Goal: Use online tool/utility: Utilize a website feature to perform a specific function

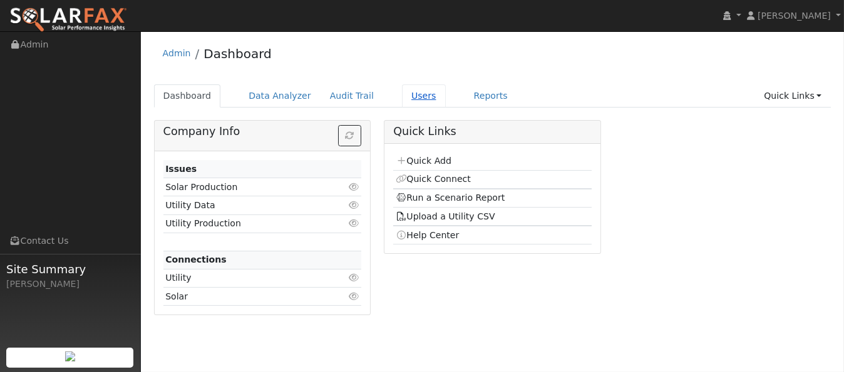
click at [407, 94] on link "Users" at bounding box center [424, 96] width 44 height 23
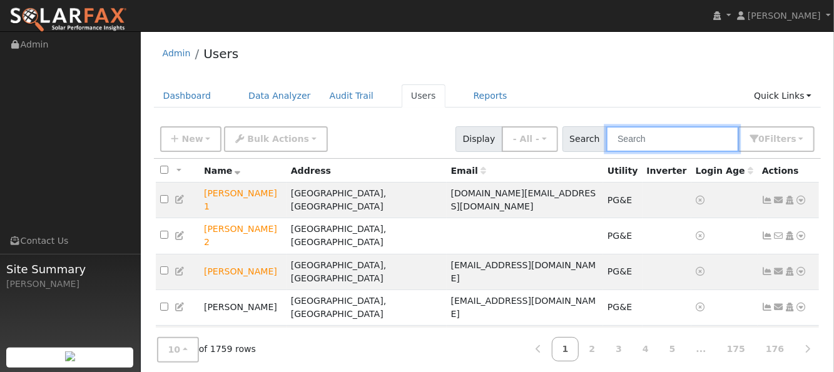
click at [680, 133] on input "text" at bounding box center [673, 139] width 133 height 26
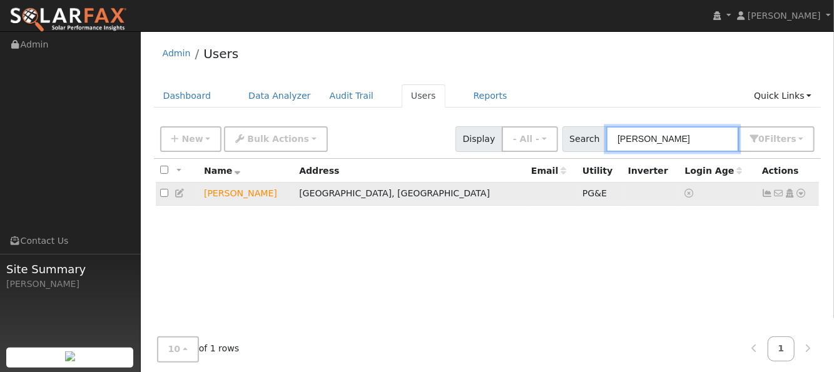
type input "[PERSON_NAME]"
click at [803, 193] on icon at bounding box center [801, 193] width 11 height 9
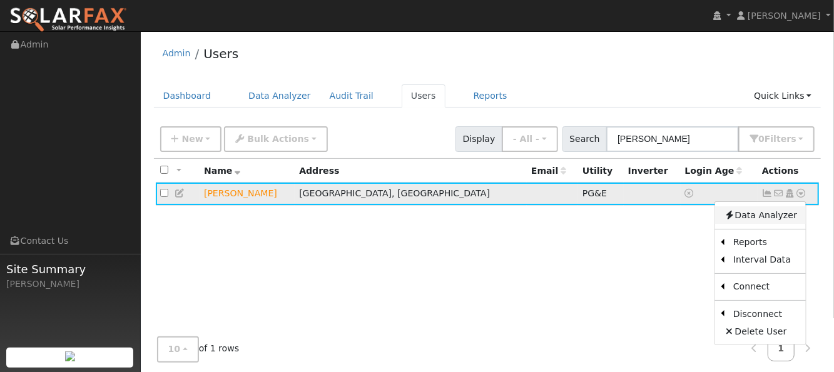
click at [779, 216] on link "Data Analyzer" at bounding box center [760, 216] width 91 height 18
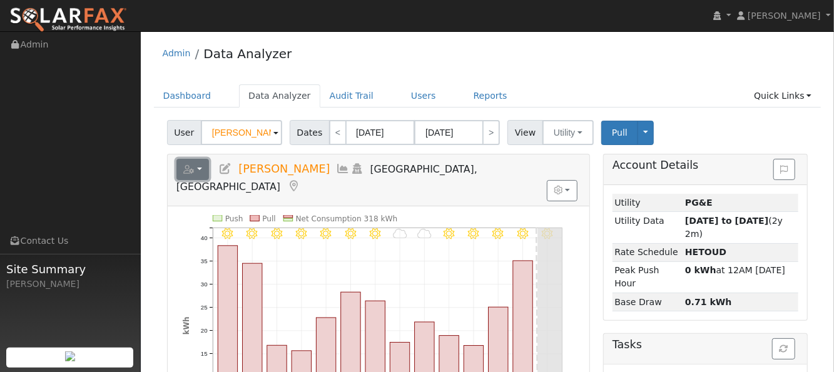
click at [192, 172] on icon "button" at bounding box center [188, 169] width 11 height 9
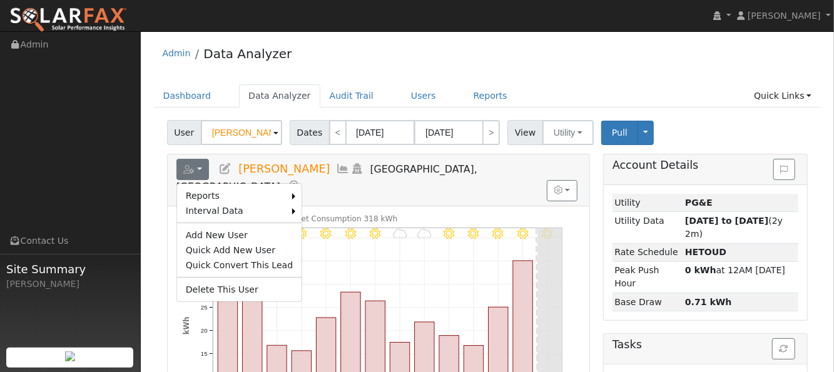
click at [0, 0] on link "Scenario" at bounding box center [0, 0] width 0 height 0
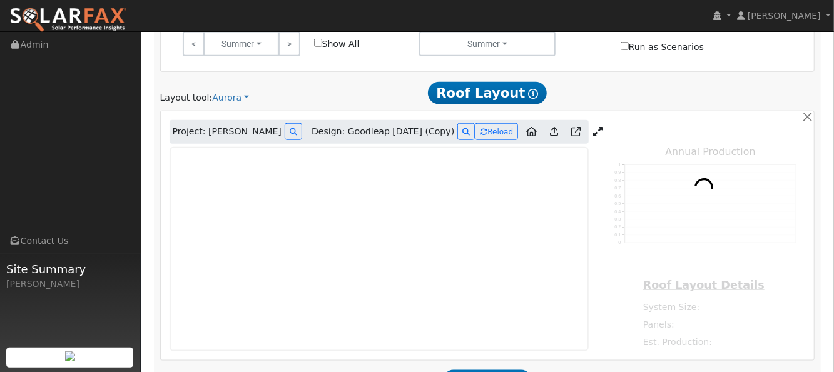
scroll to position [584, 0]
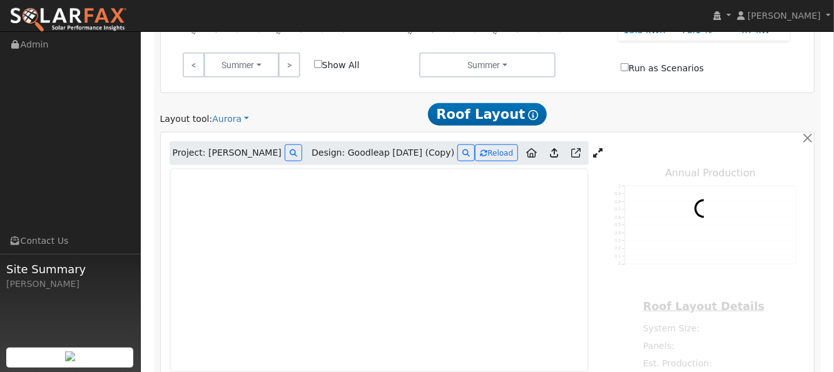
type input "18230"
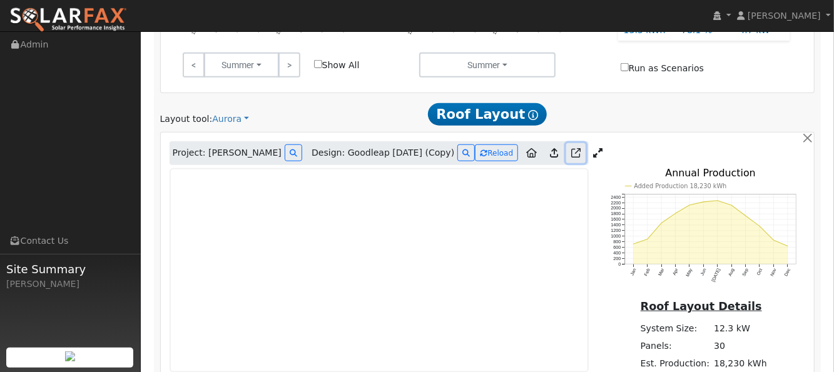
click at [571, 148] on icon at bounding box center [575, 152] width 9 height 9
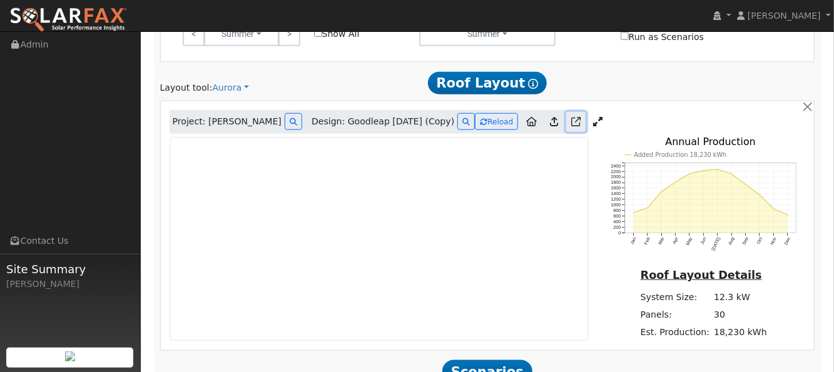
click at [571, 117] on icon at bounding box center [575, 121] width 9 height 9
